Goal: Transaction & Acquisition: Download file/media

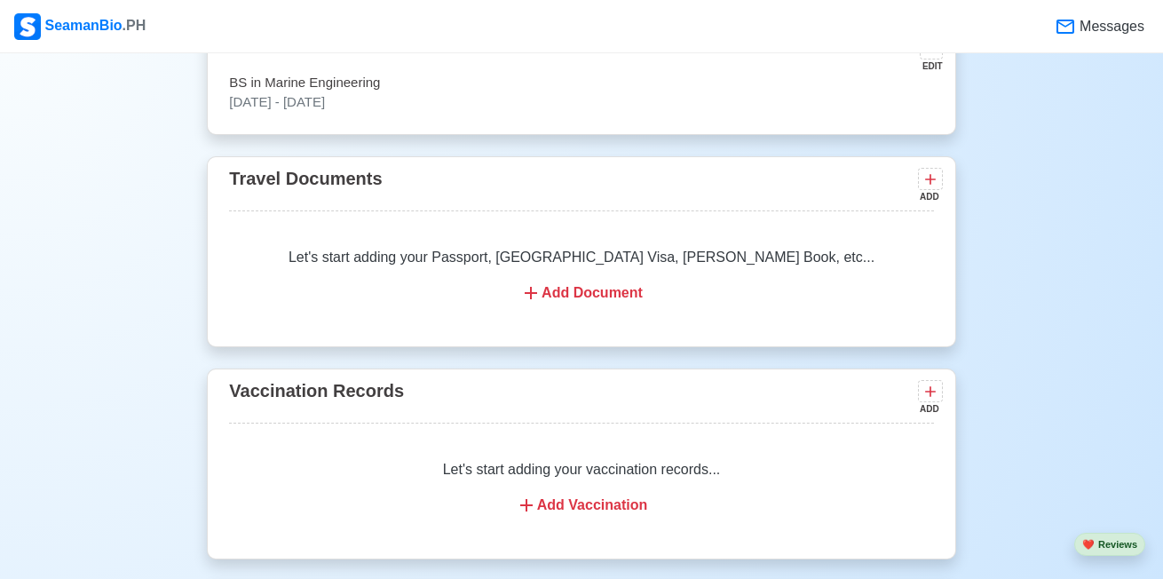
scroll to position [1476, 0]
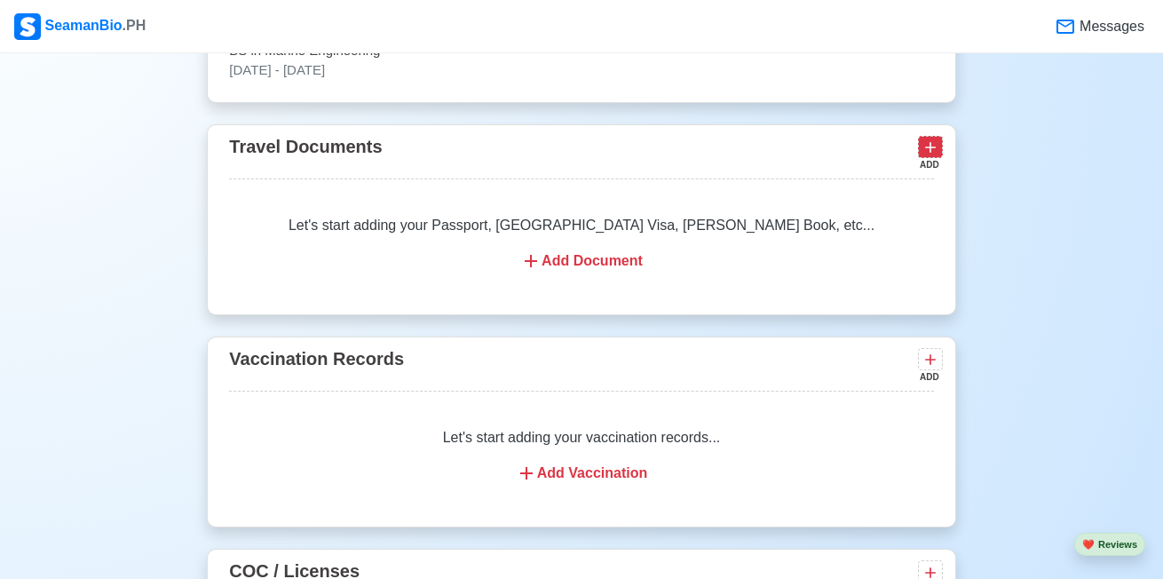
click at [935, 156] on icon at bounding box center [930, 147] width 18 height 18
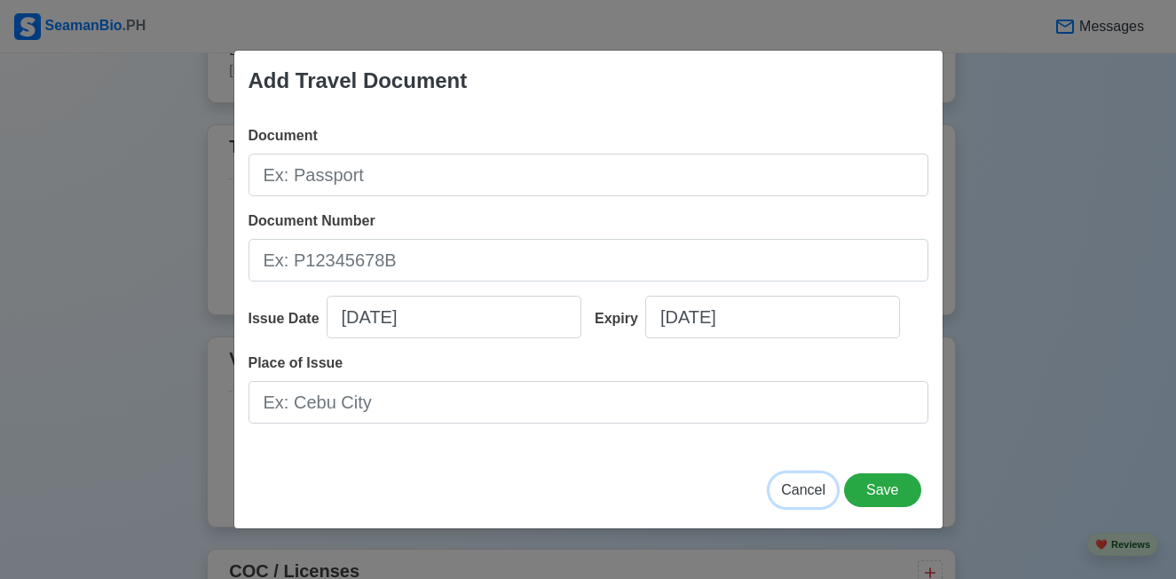
click at [811, 494] on span "Cancel" at bounding box center [803, 489] width 44 height 15
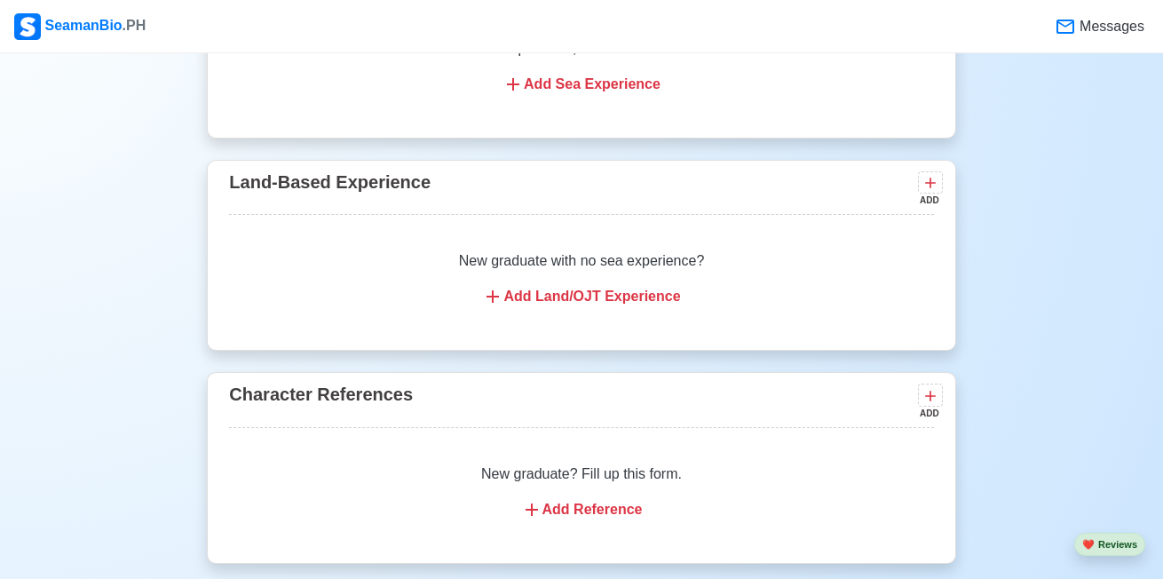
scroll to position [2985, 0]
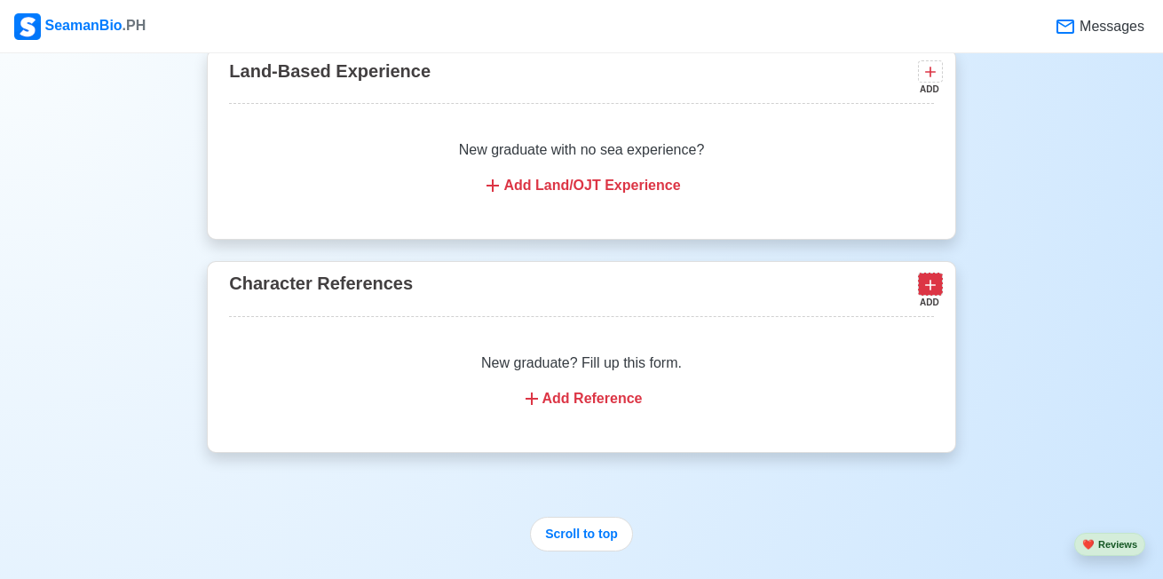
click at [936, 294] on icon at bounding box center [930, 285] width 18 height 18
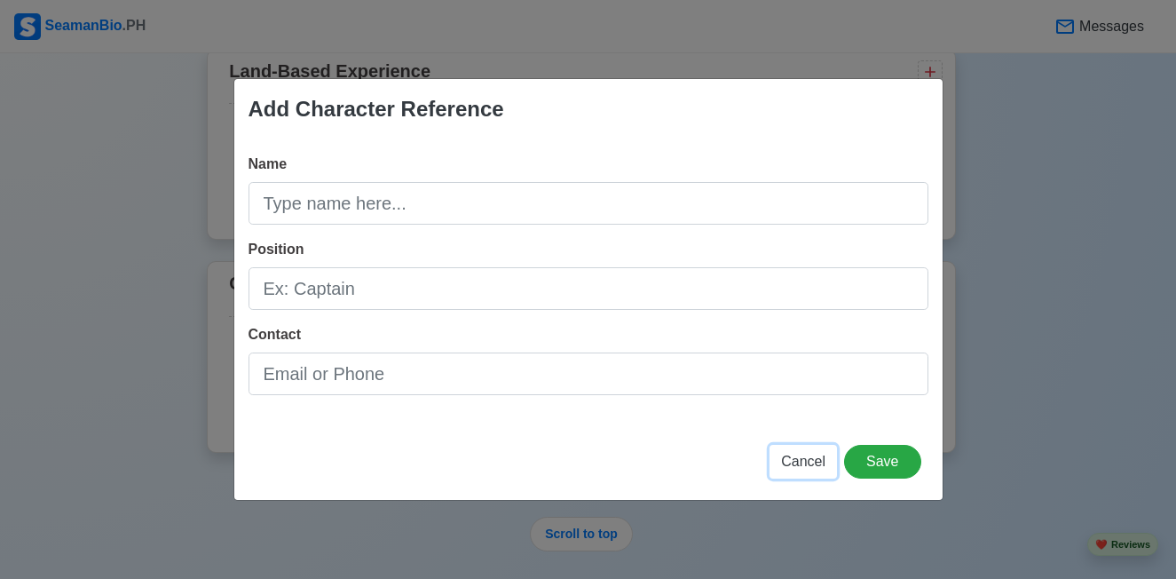
click at [808, 462] on span "Cancel" at bounding box center [803, 461] width 44 height 15
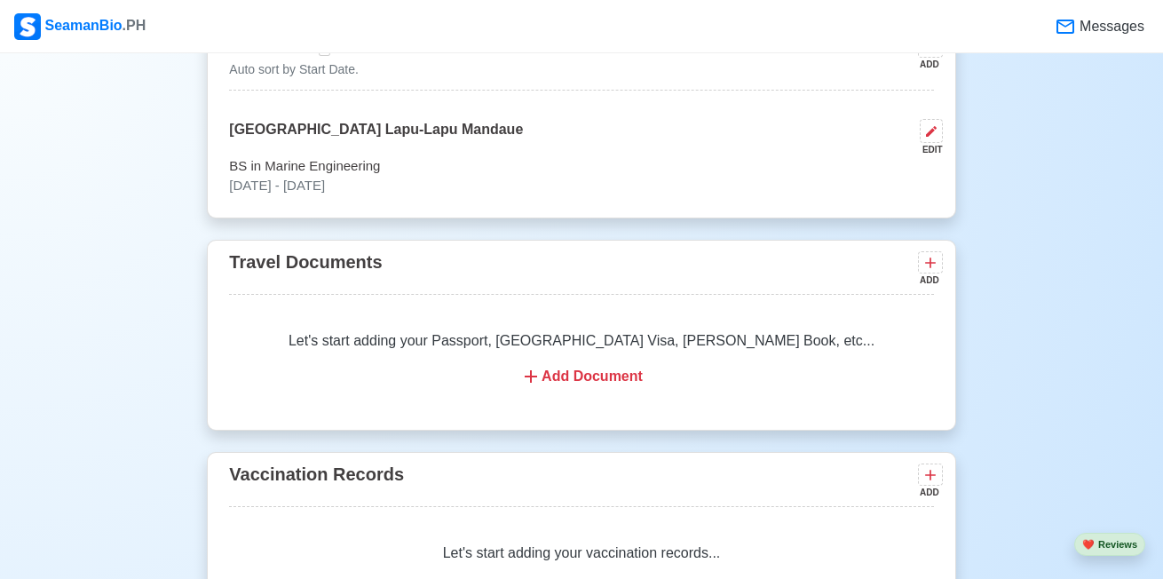
scroll to position [1387, 0]
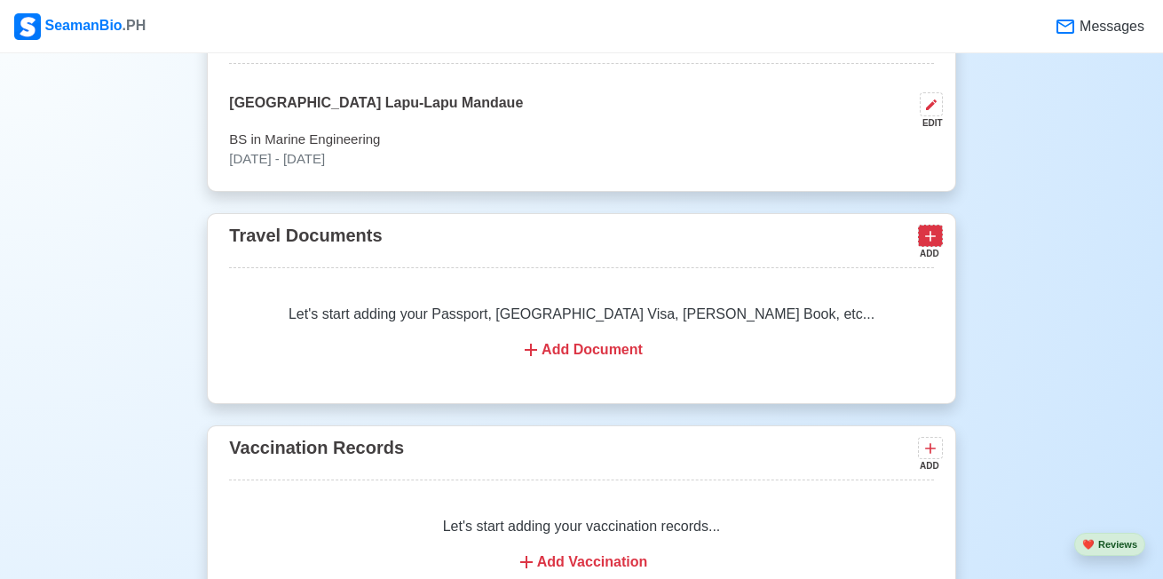
click at [934, 237] on icon at bounding box center [930, 236] width 18 height 18
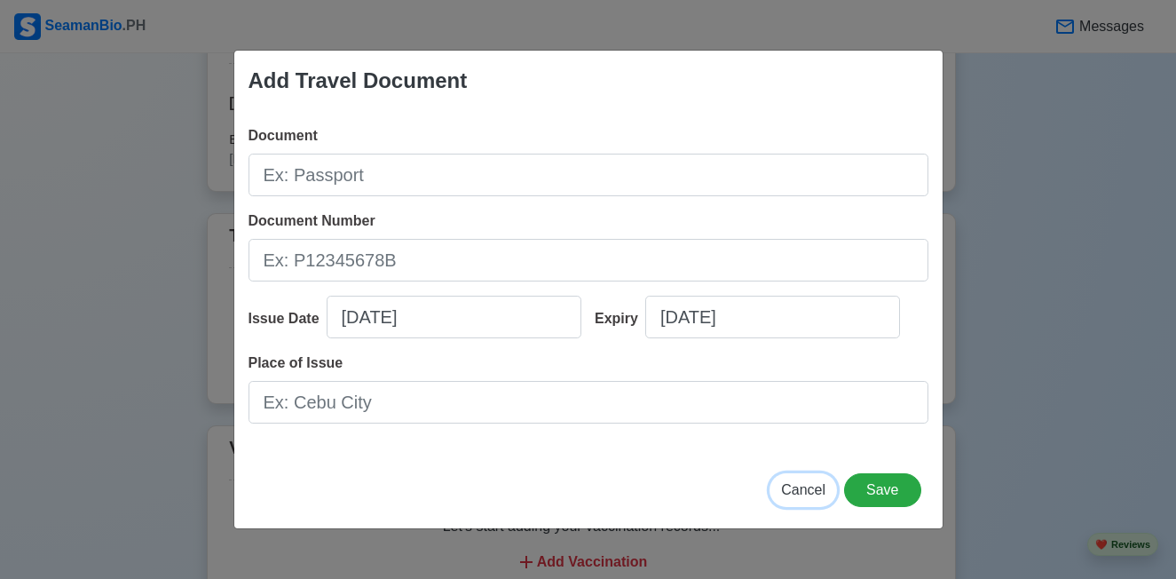
click at [801, 486] on span "Cancel" at bounding box center [803, 489] width 44 height 15
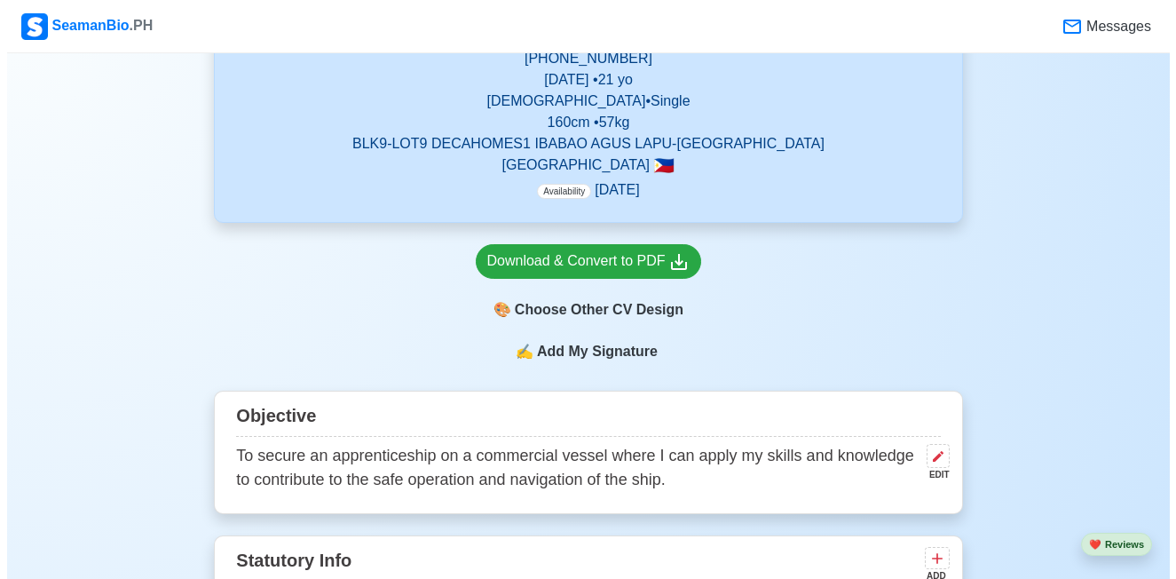
scroll to position [589, 0]
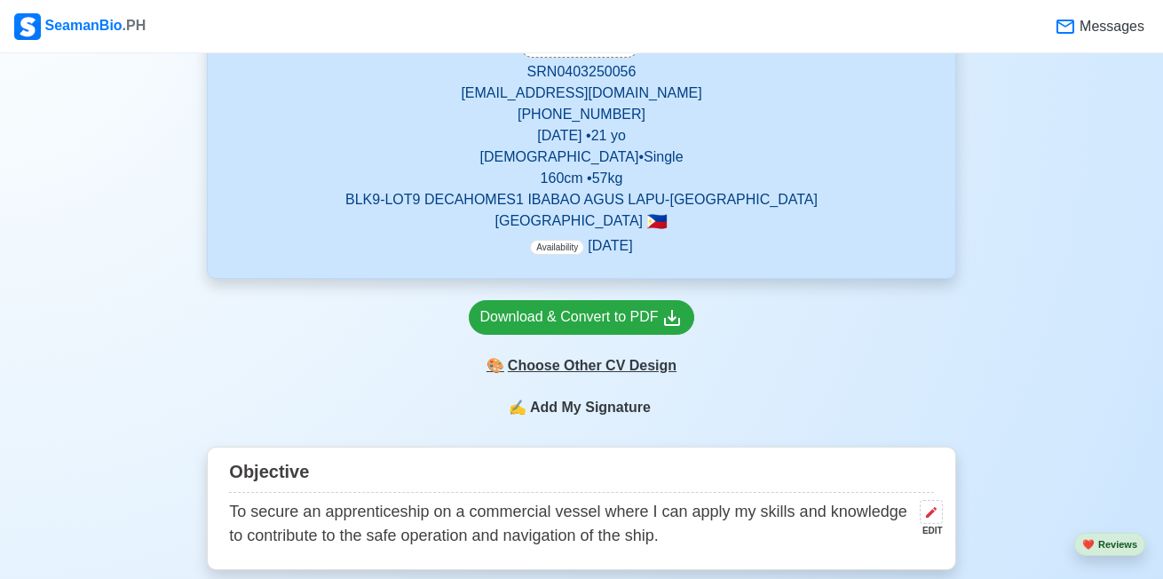
click at [618, 367] on div "🎨 Choose Other CV Design" at bounding box center [582, 366] width 226 height 34
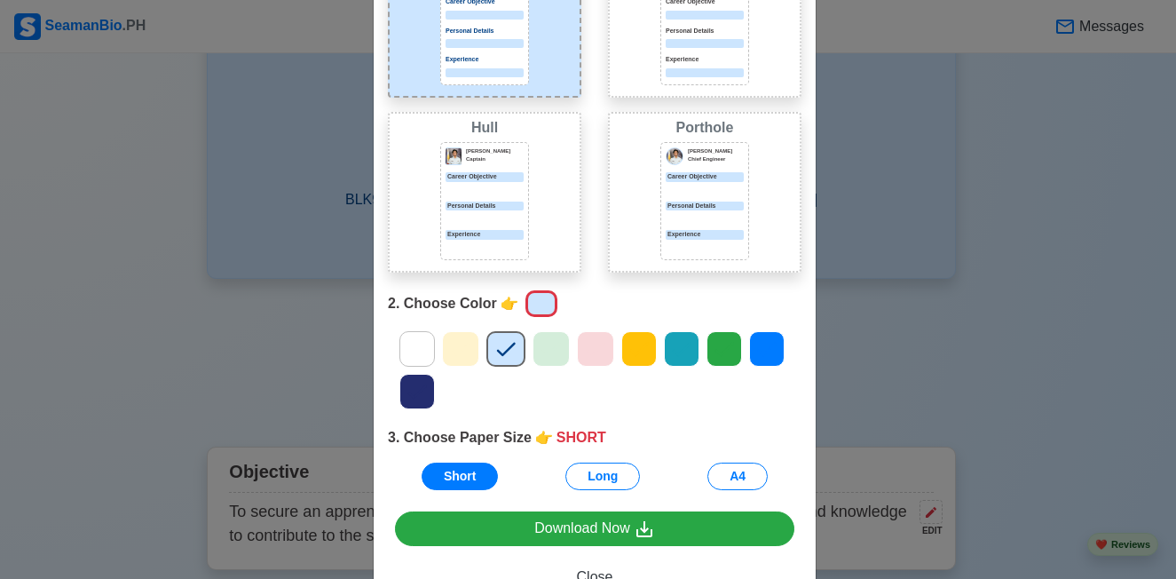
scroll to position [89, 0]
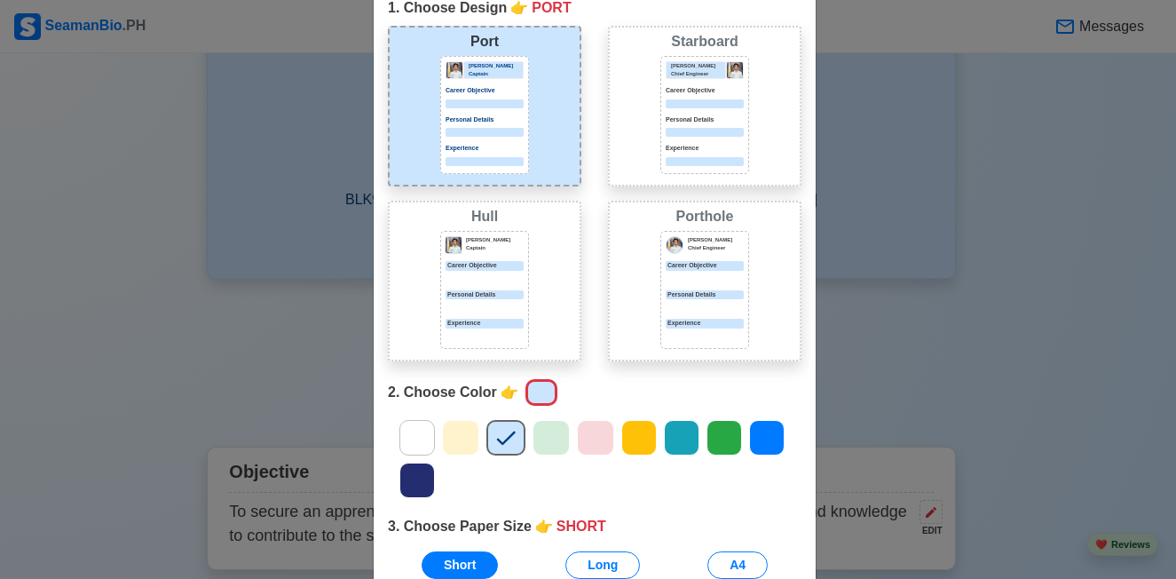
click at [471, 259] on div "[PERSON_NAME] Captain Career Objective Personal Details Experience" at bounding box center [484, 290] width 89 height 118
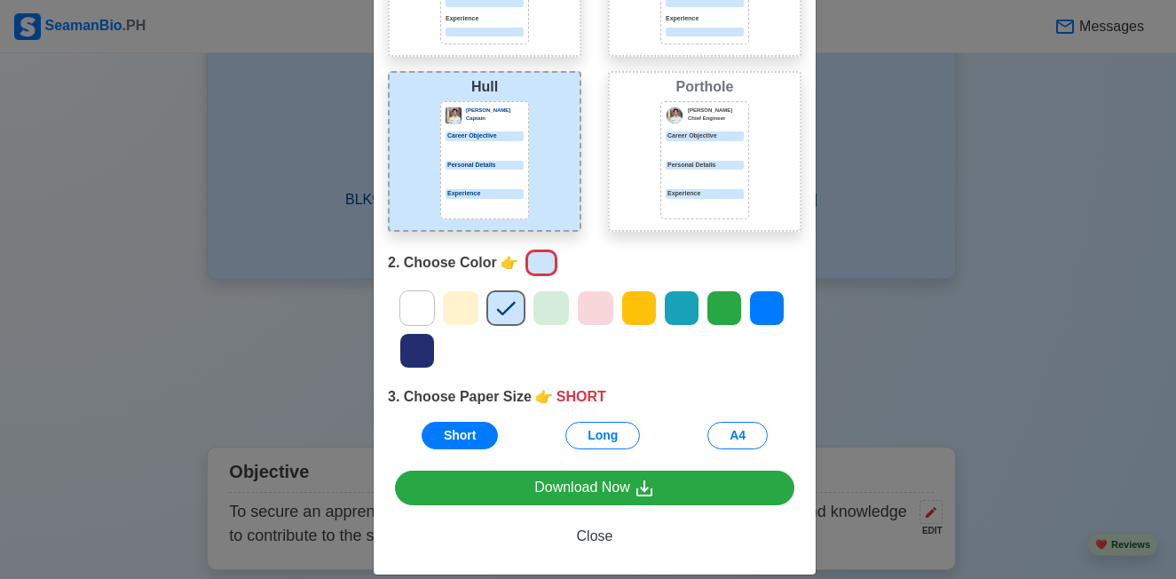
scroll to position [241, 0]
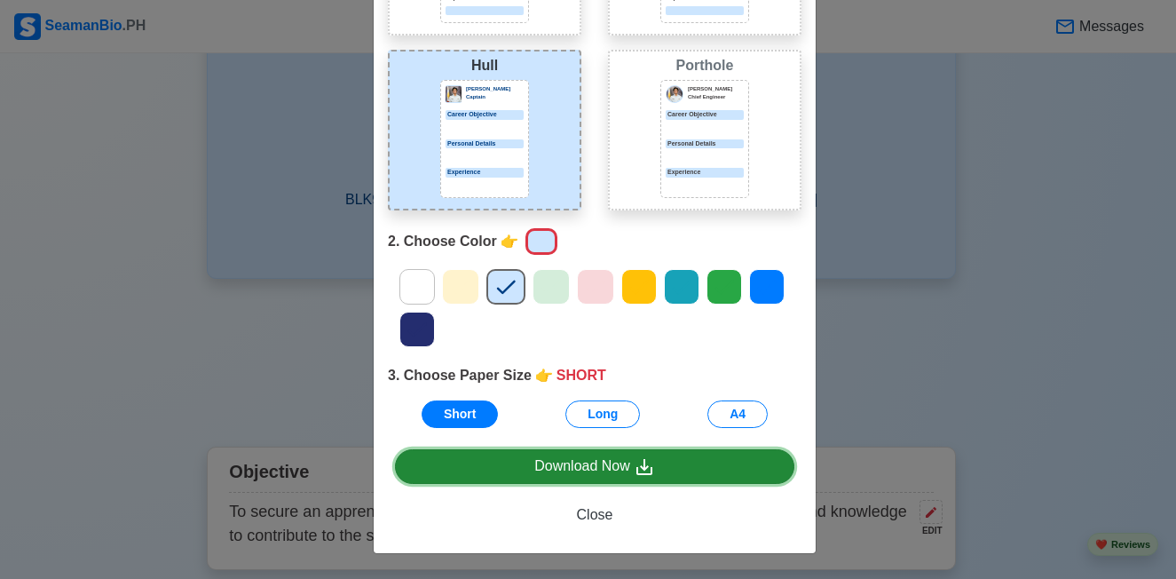
click at [567, 466] on div "Download Now" at bounding box center [594, 466] width 121 height 22
click at [600, 456] on div "Download Now" at bounding box center [594, 466] width 121 height 22
